Goal: Task Accomplishment & Management: Manage account settings

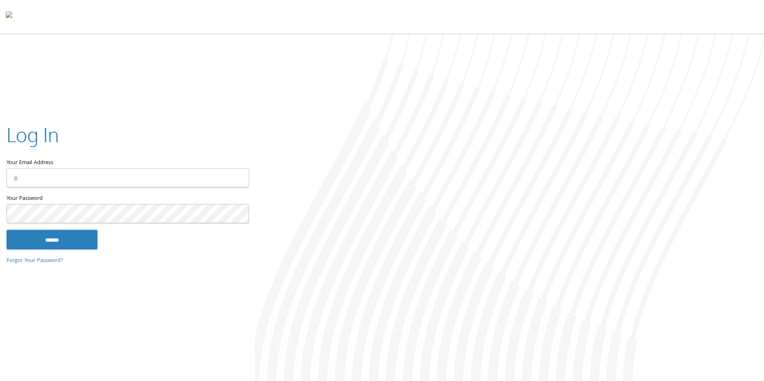
click at [138, 172] on input "Your Email Address" at bounding box center [128, 178] width 243 height 19
type input "**********"
click at [63, 244] on input "******" at bounding box center [52, 240] width 91 height 20
